Goal: Check status: Check status

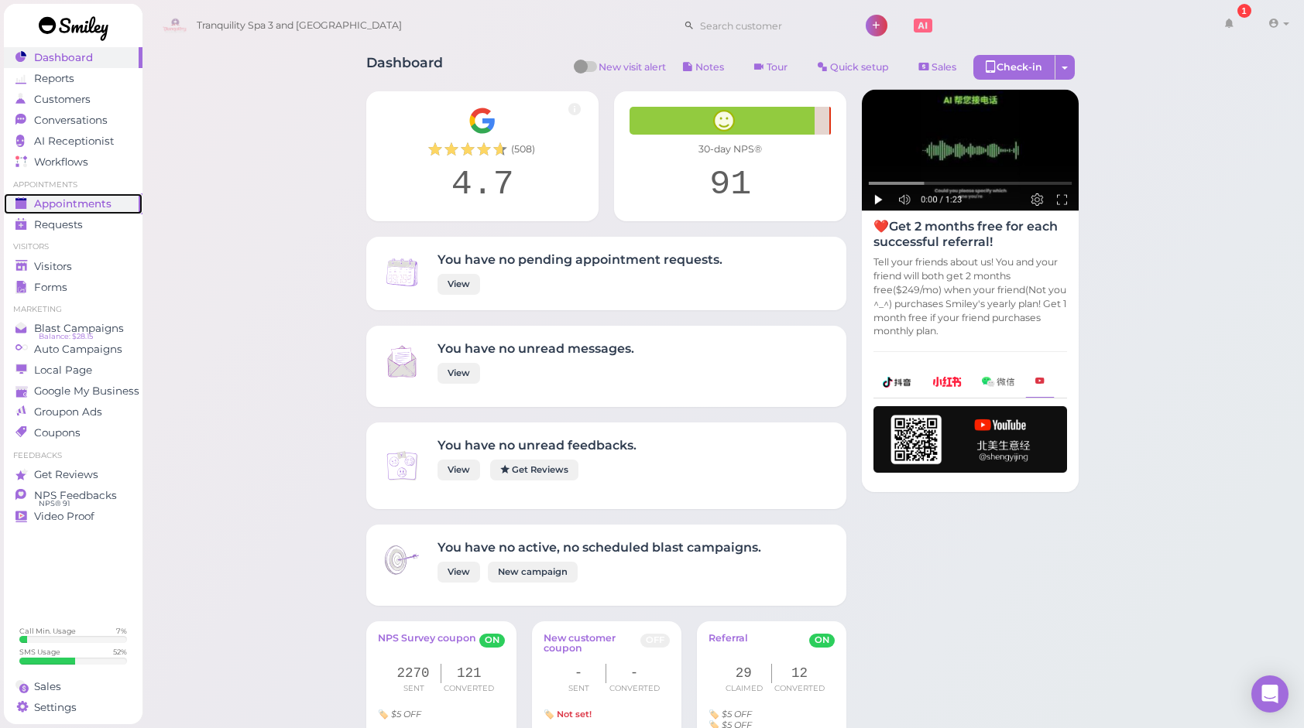
click at [84, 200] on span "Appointments" at bounding box center [72, 203] width 77 height 13
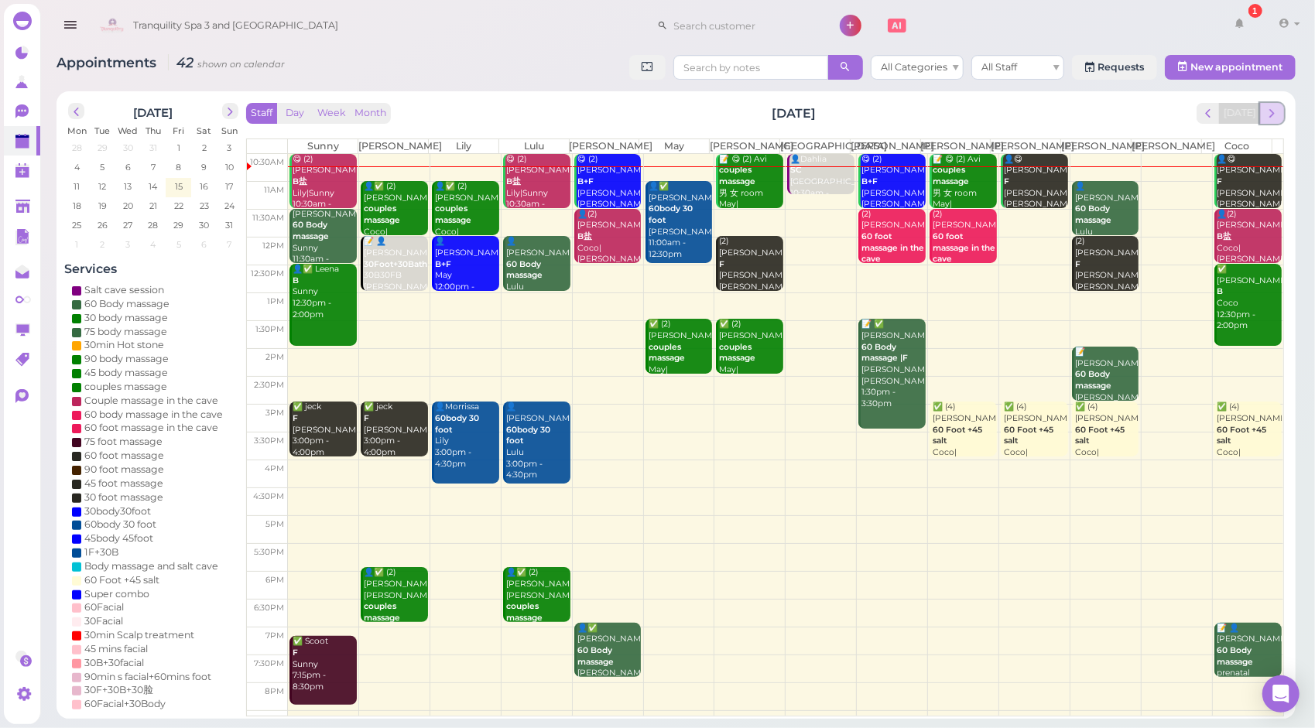
click at [1276, 109] on span "next" at bounding box center [1272, 113] width 15 height 15
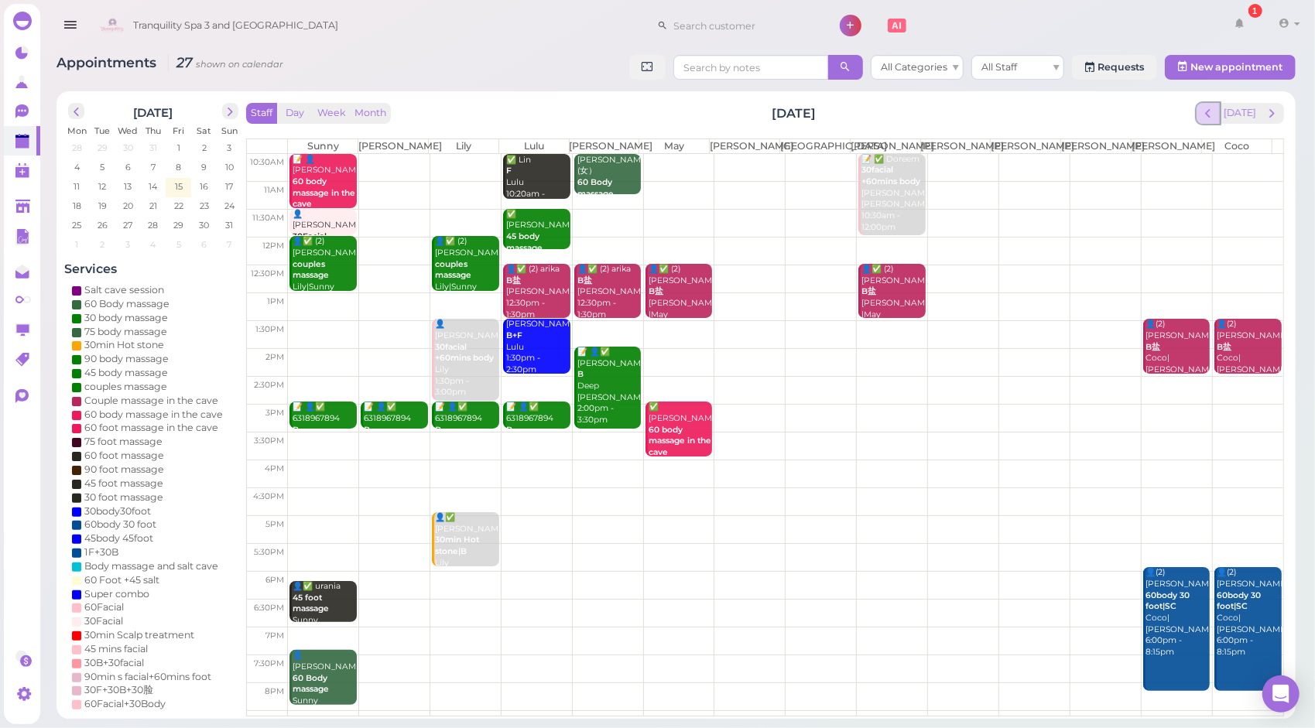
click at [1206, 112] on span "prev" at bounding box center [1208, 113] width 15 height 15
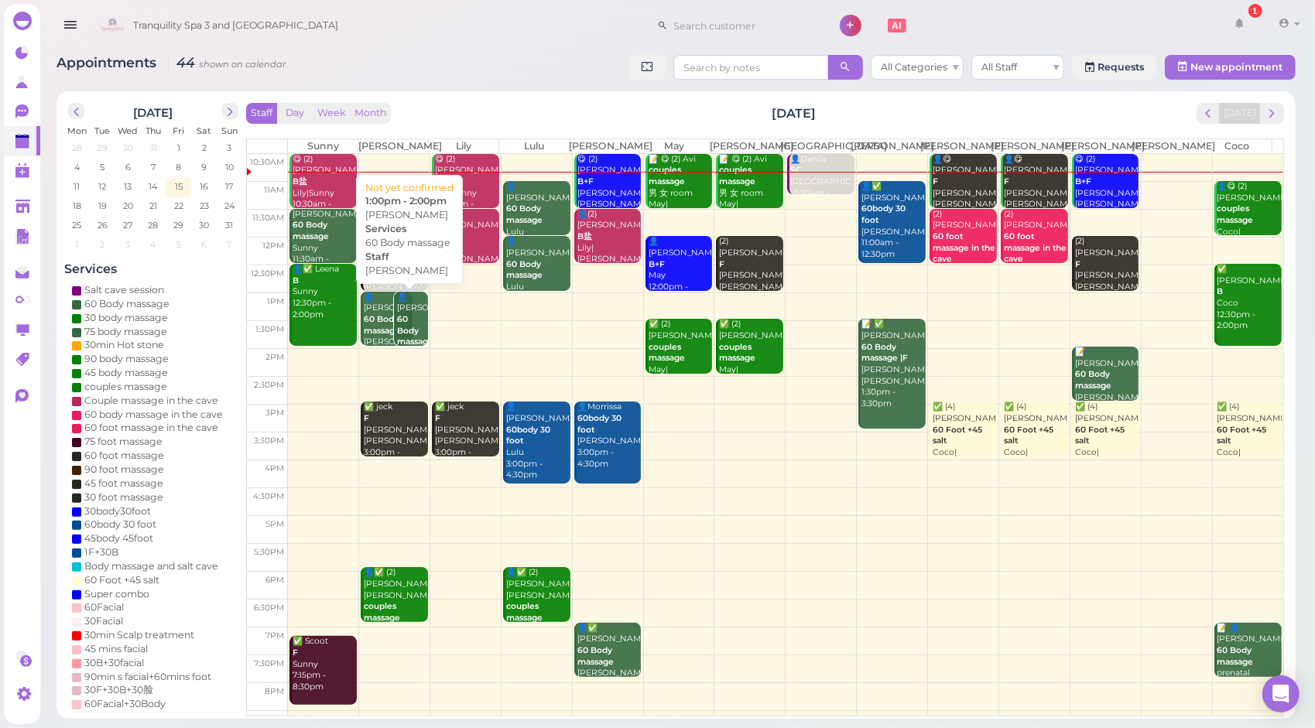
click at [407, 314] on div "👤[PERSON_NAME] 60 Body massage [PERSON_NAME] 1:00pm - 2:00pm" at bounding box center [411, 343] width 31 height 102
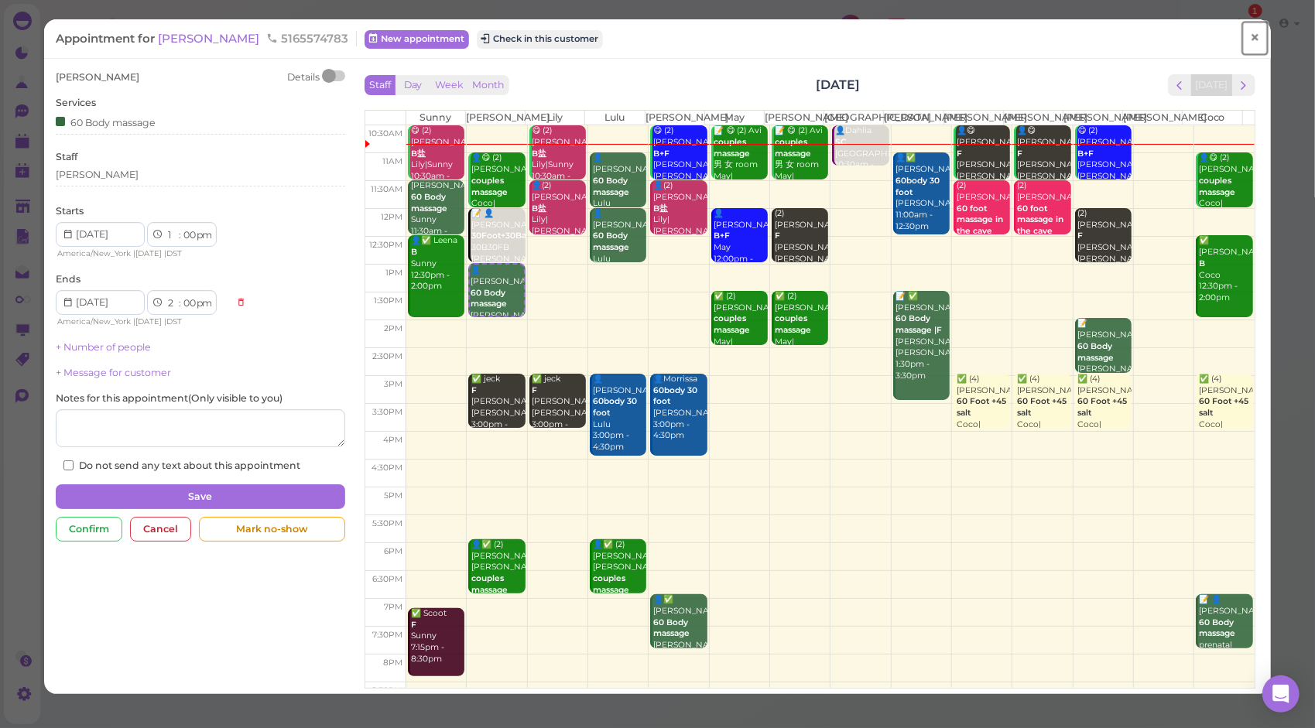
click at [1250, 35] on span "×" at bounding box center [1255, 38] width 10 height 22
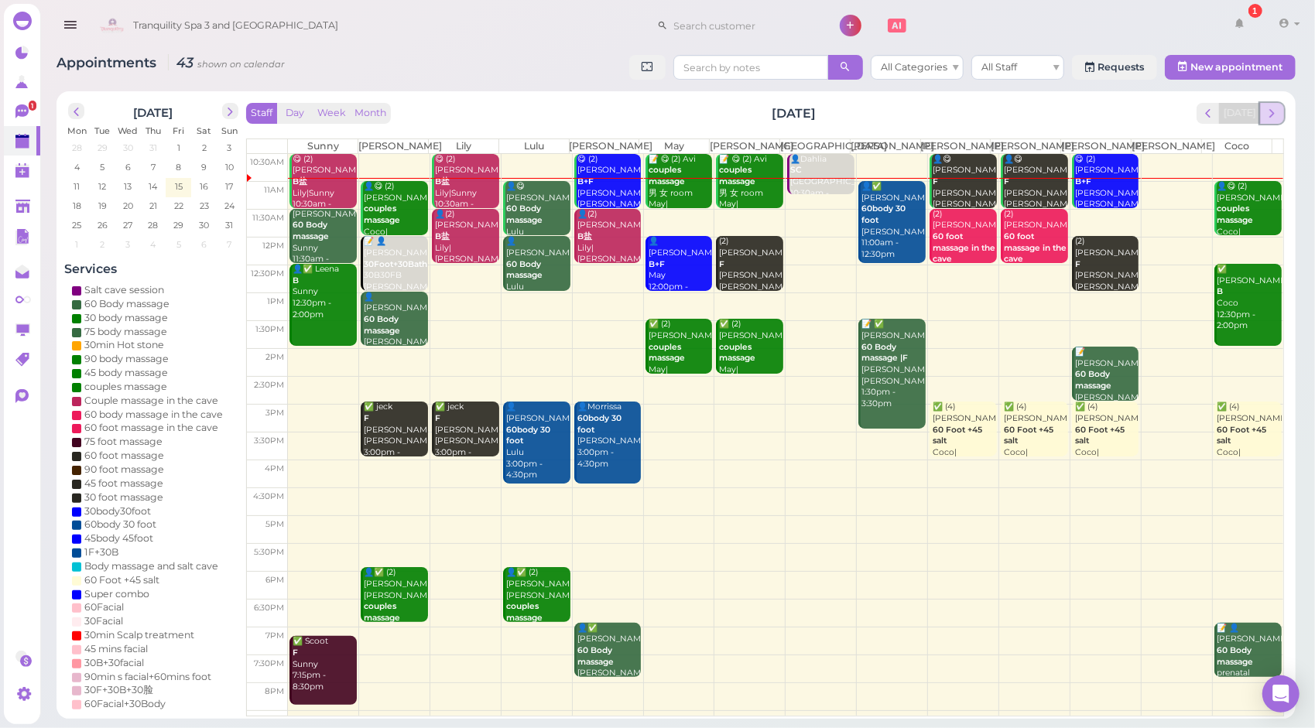
click at [1270, 116] on span "next" at bounding box center [1272, 113] width 15 height 15
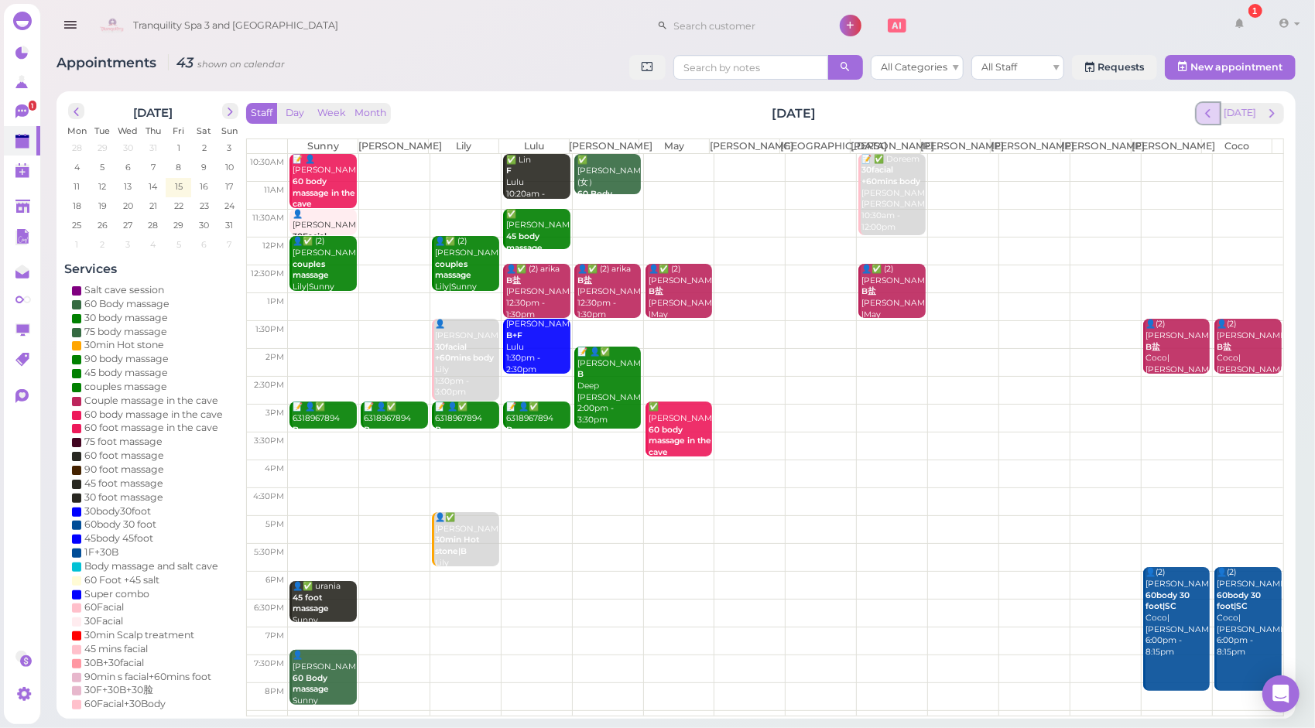
click at [1205, 117] on button "prev" at bounding box center [1209, 113] width 24 height 21
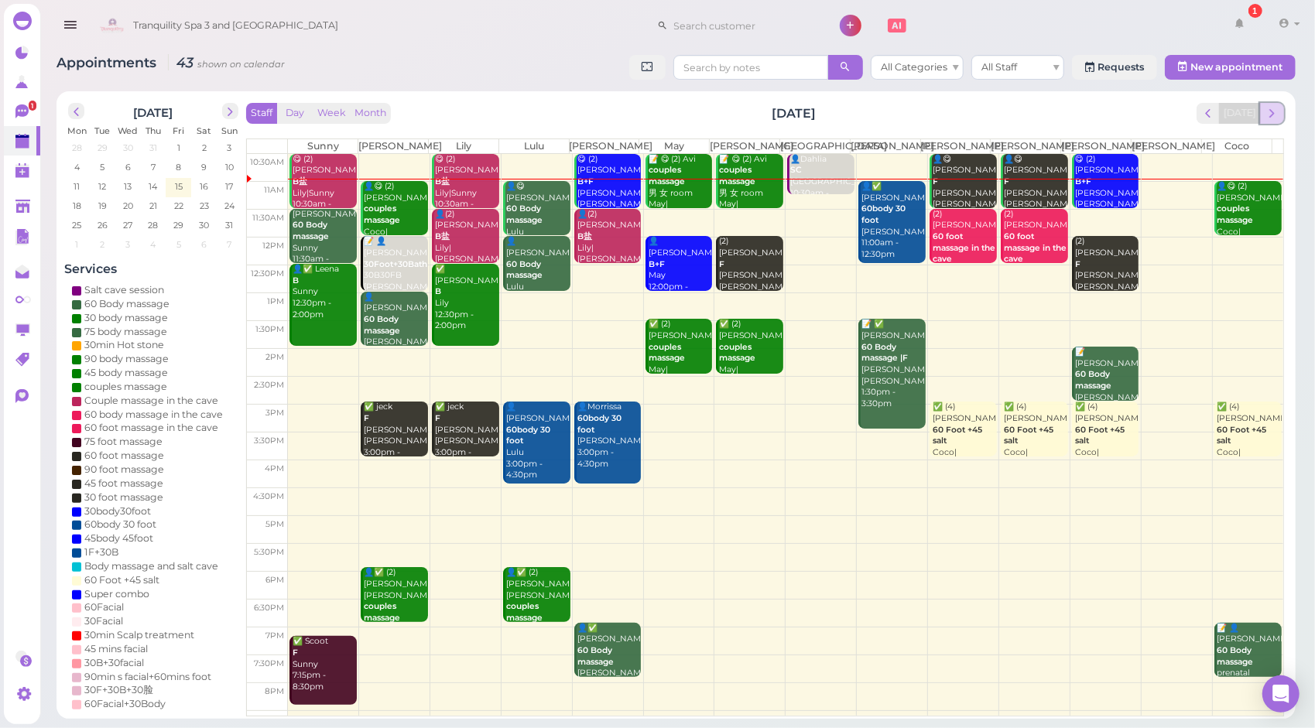
click at [1284, 111] on button "next" at bounding box center [1272, 113] width 24 height 21
